Goal: Check status: Check status

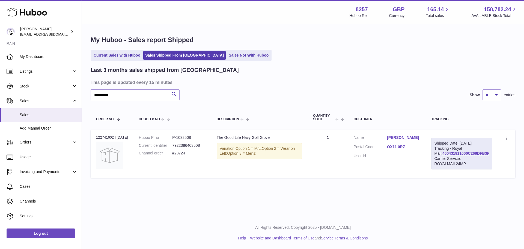
click at [299, 41] on h1 "My Huboo - Sales report Shipped" at bounding box center [303, 40] width 425 height 9
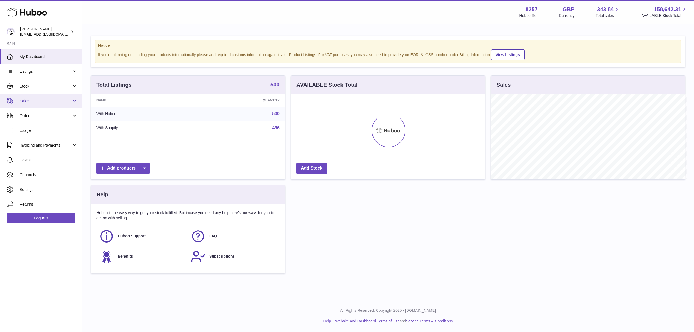
scroll to position [273011, 272902]
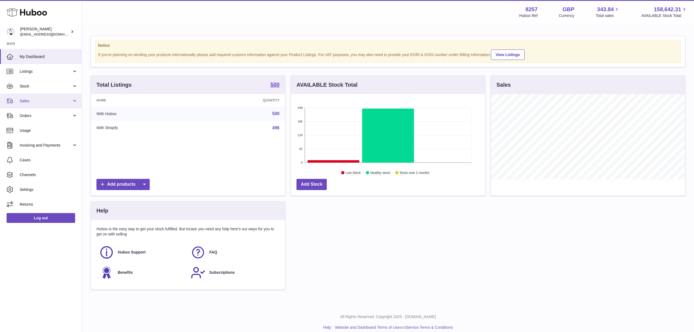
drag, startPoint x: 42, startPoint y: 97, endPoint x: 42, endPoint y: 106, distance: 8.7
click at [42, 97] on link "Sales" at bounding box center [41, 100] width 82 height 15
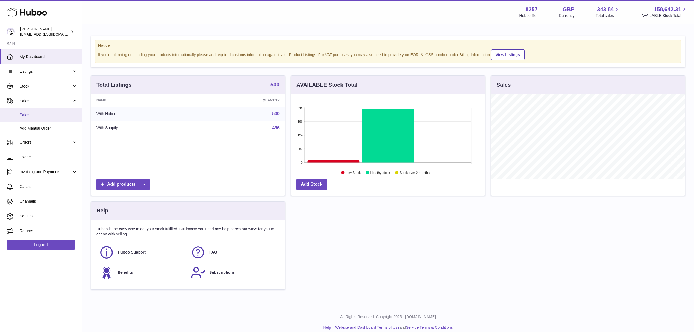
click at [41, 115] on span "Sales" at bounding box center [49, 114] width 58 height 5
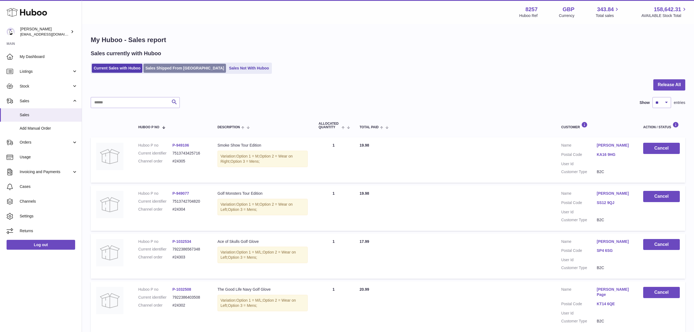
click at [180, 70] on link "Sales Shipped From [GEOGRAPHIC_DATA]" at bounding box center [184, 68] width 82 height 9
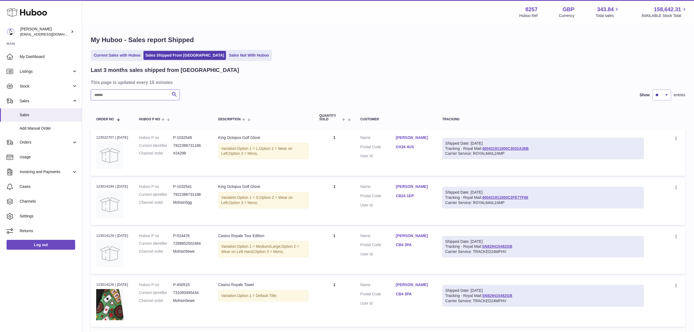
click at [142, 96] on input "text" at bounding box center [135, 94] width 89 height 11
type input "*****"
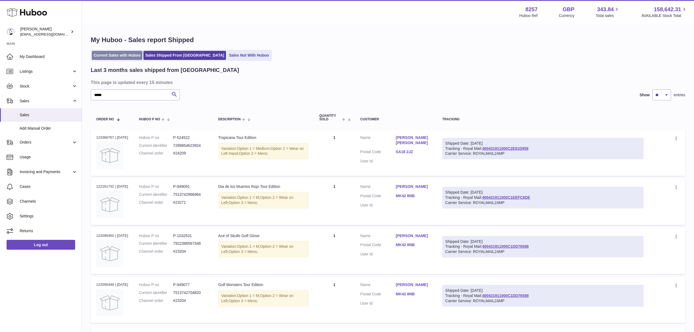
click at [120, 54] on link "Current Sales with Huboo" at bounding box center [117, 55] width 51 height 9
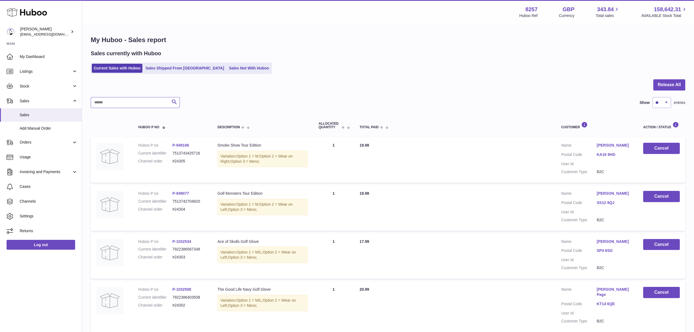
click at [131, 101] on input "text" at bounding box center [135, 102] width 89 height 11
type input "*****"
